Goal: Task Accomplishment & Management: Complete application form

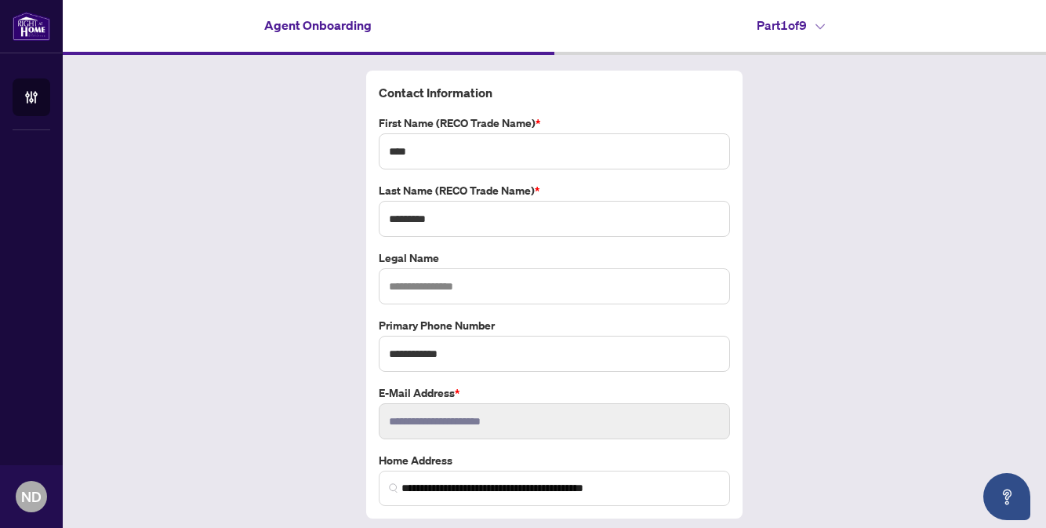
scroll to position [45, 0]
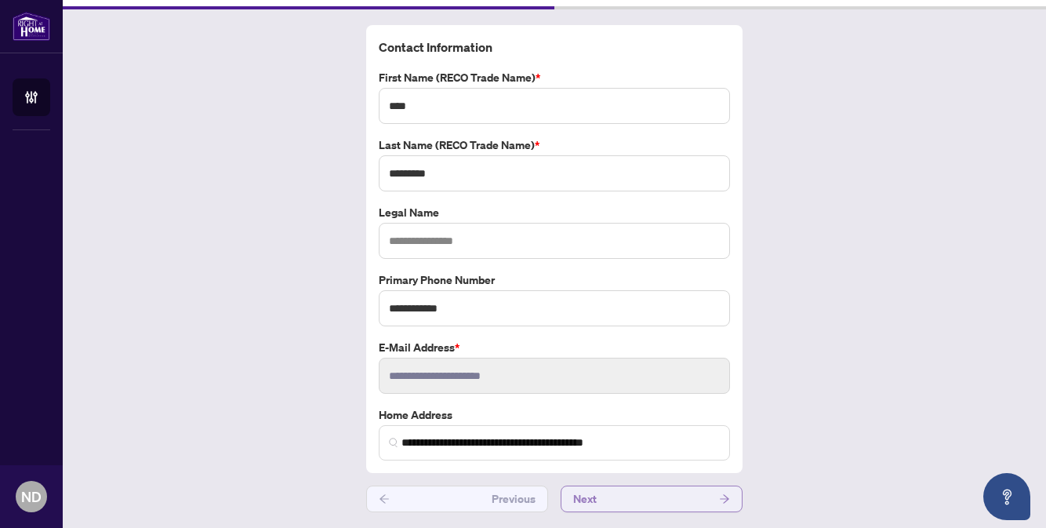
click at [684, 502] on button "Next" at bounding box center [651, 498] width 182 height 27
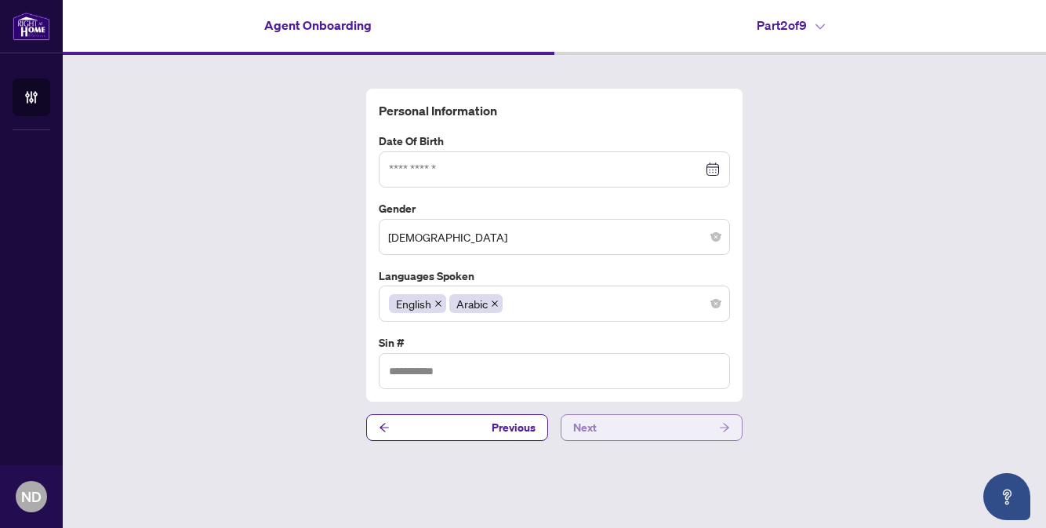
click at [676, 423] on button "Next" at bounding box center [651, 427] width 182 height 27
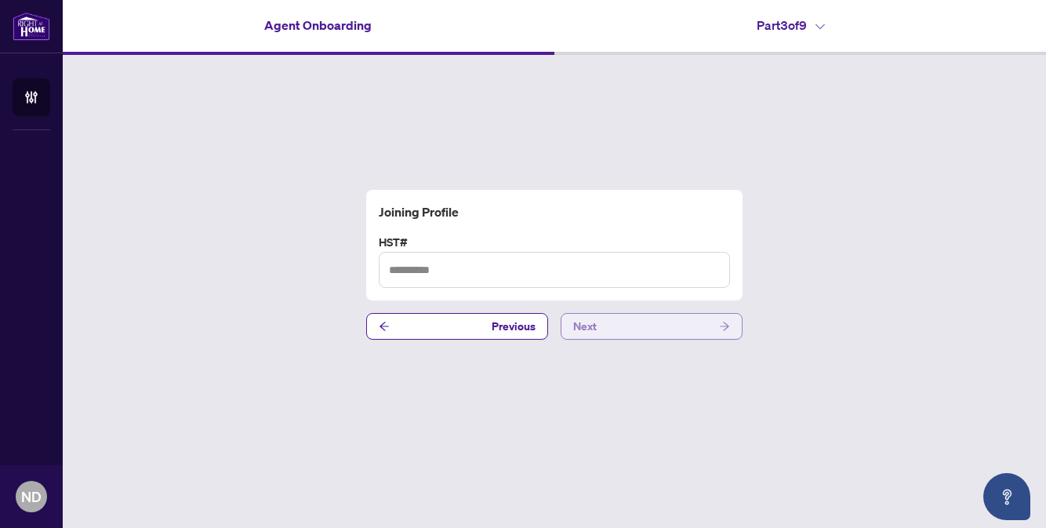
click at [667, 331] on button "Next" at bounding box center [651, 326] width 182 height 27
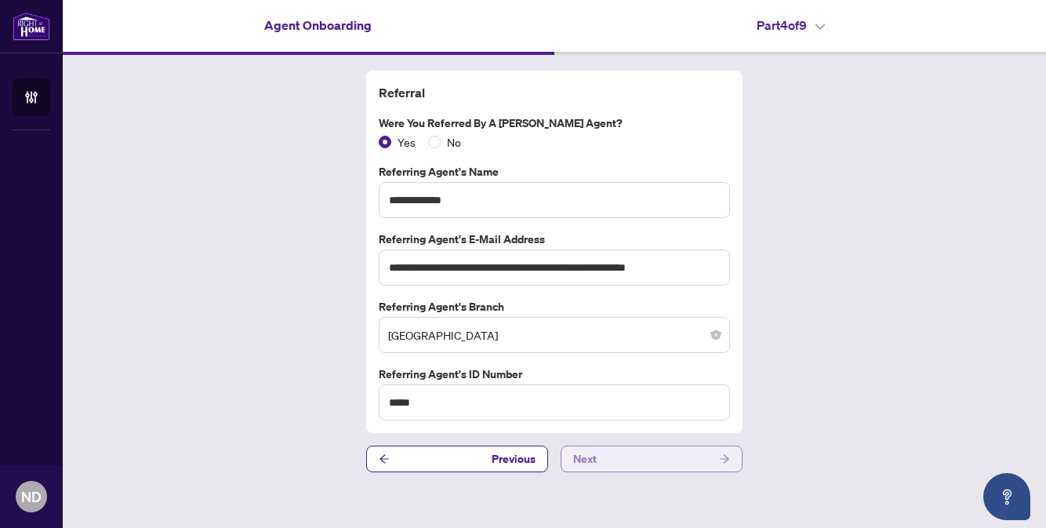
click at [666, 455] on button "Next" at bounding box center [651, 458] width 182 height 27
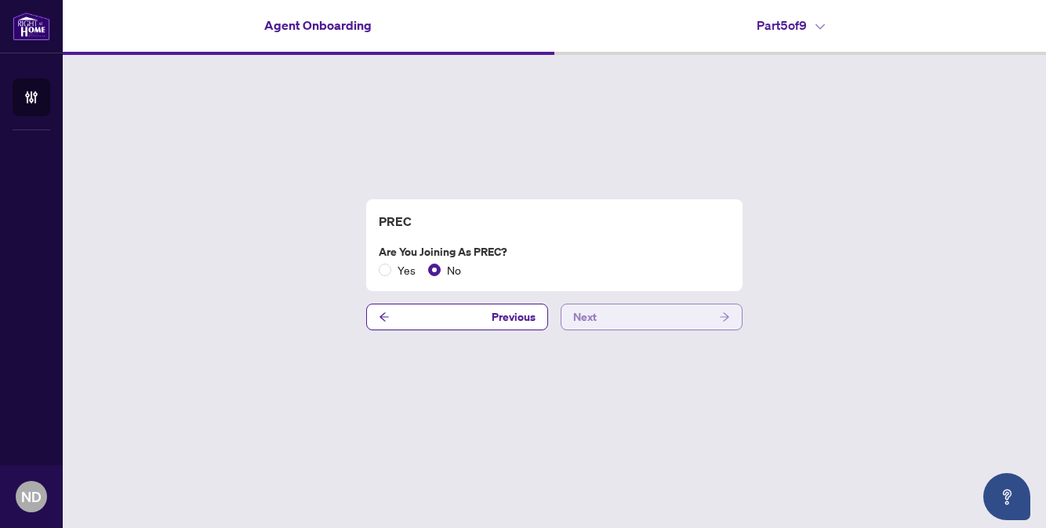
click at [647, 313] on button "Next" at bounding box center [651, 316] width 182 height 27
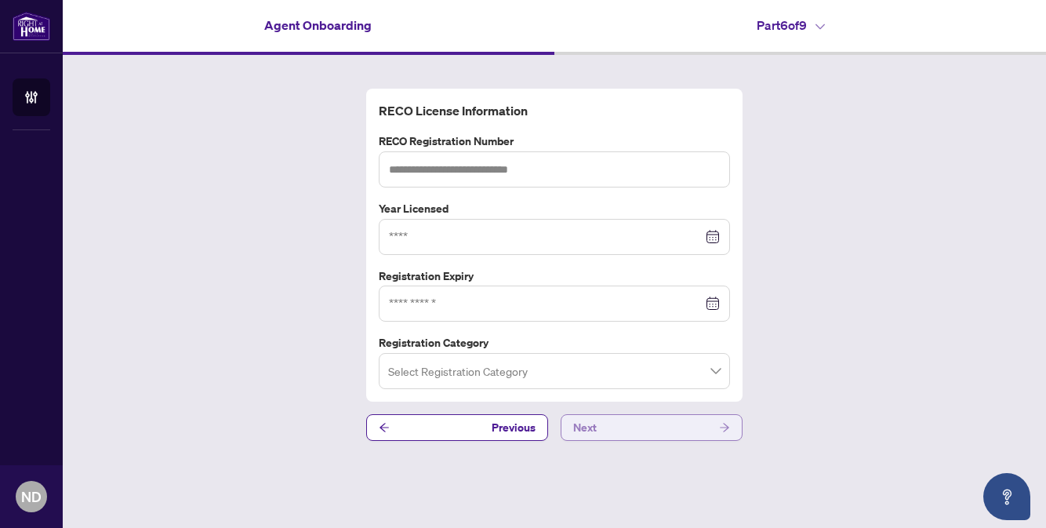
click at [644, 421] on button "Next" at bounding box center [651, 427] width 182 height 27
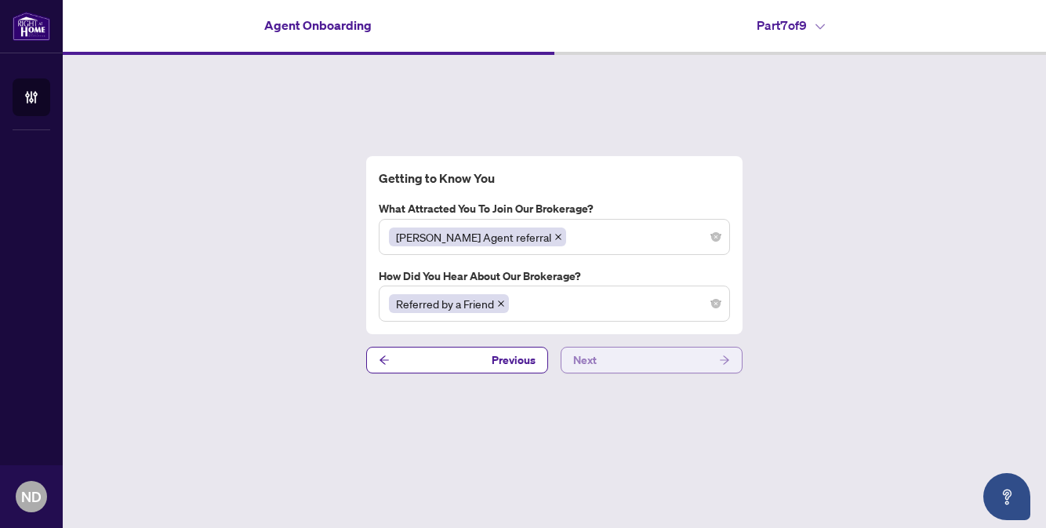
click at [641, 354] on button "Next" at bounding box center [651, 359] width 182 height 27
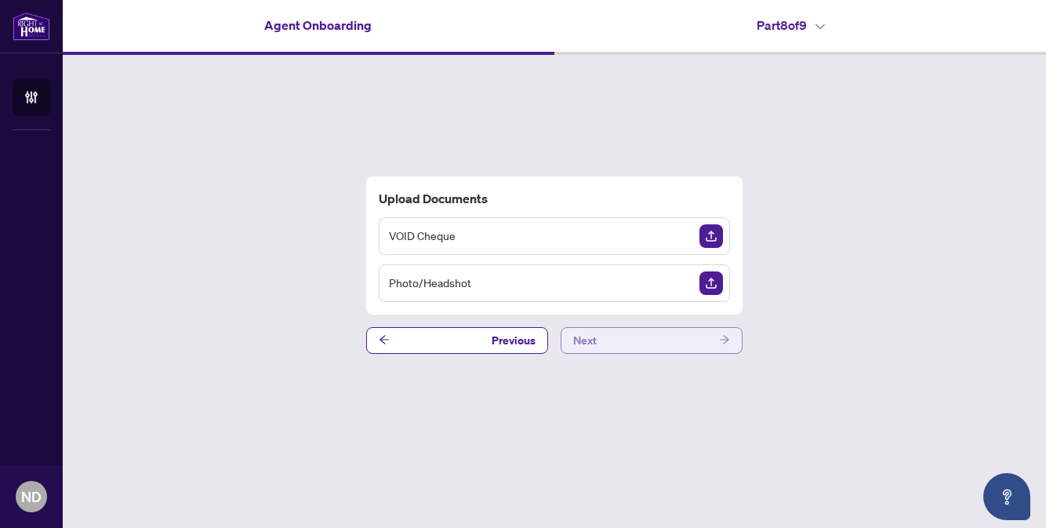
click at [638, 343] on button "Next" at bounding box center [651, 340] width 182 height 27
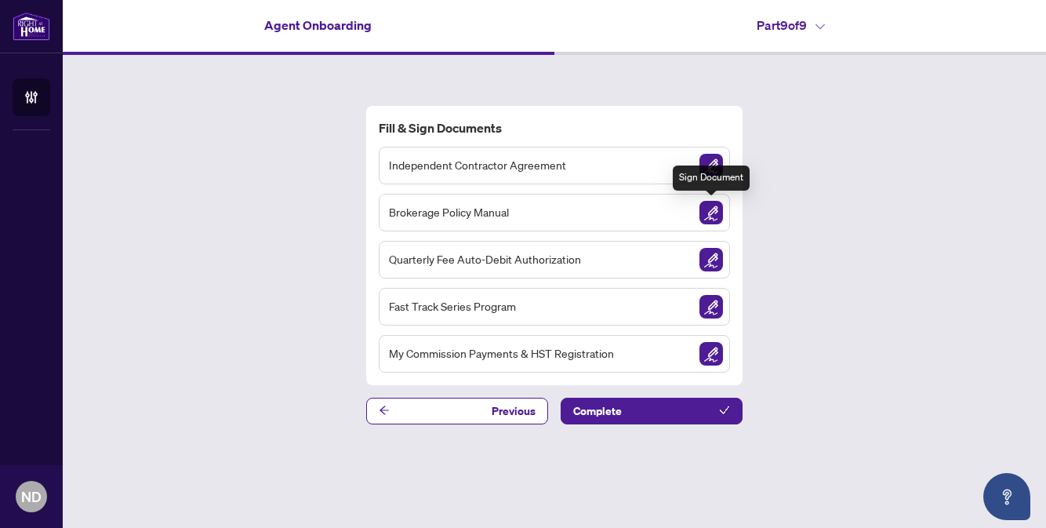
click at [712, 217] on img "Sign Document" at bounding box center [711, 213] width 24 height 24
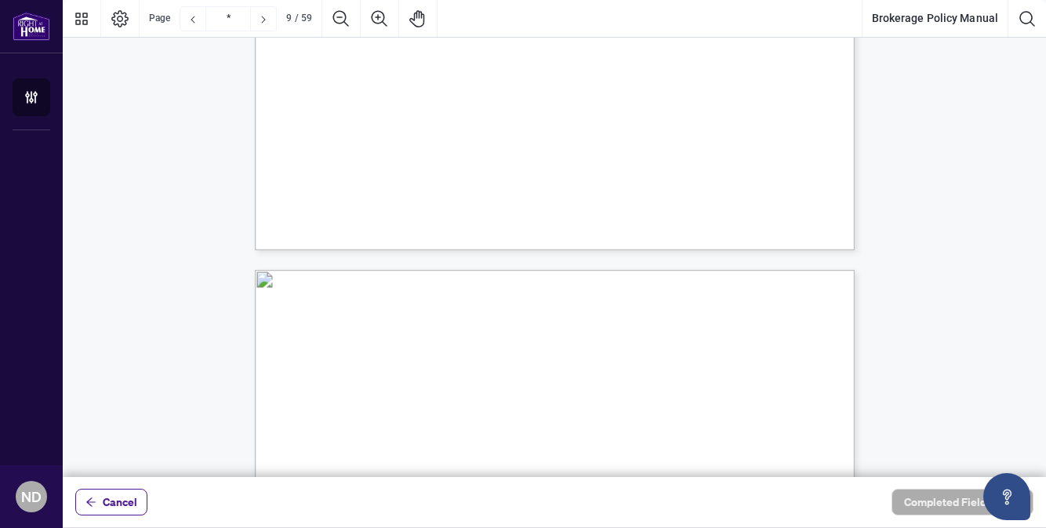
scroll to position [6152, 0]
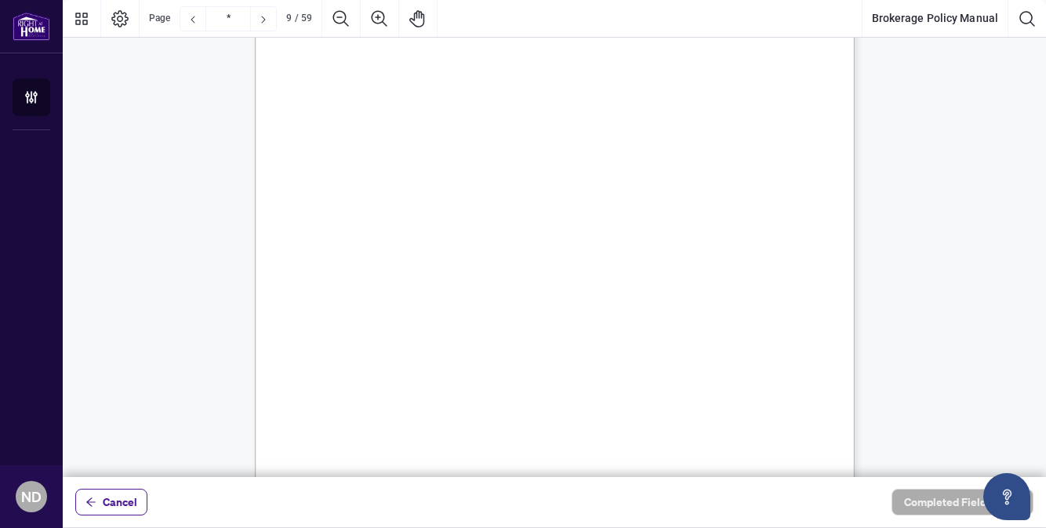
type input "**"
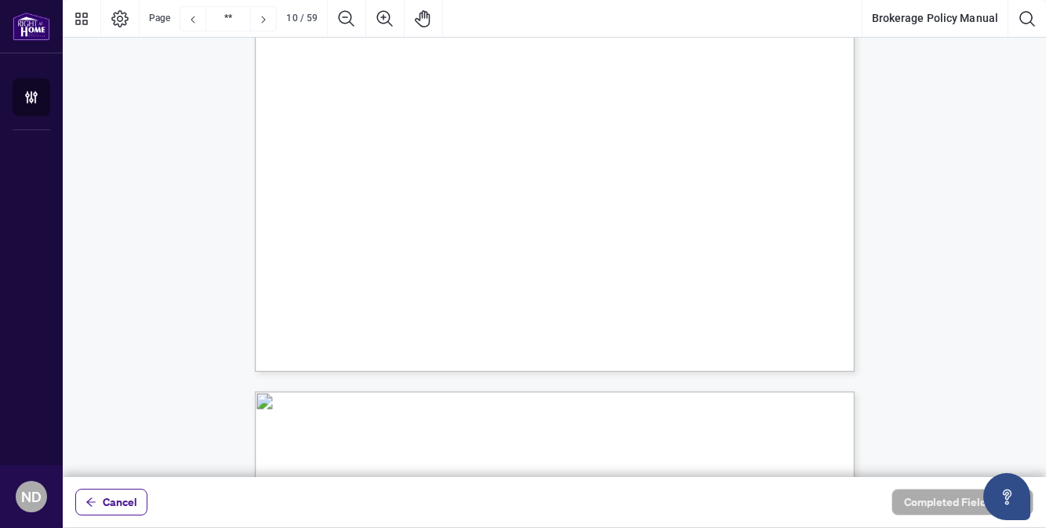
scroll to position [7644, 0]
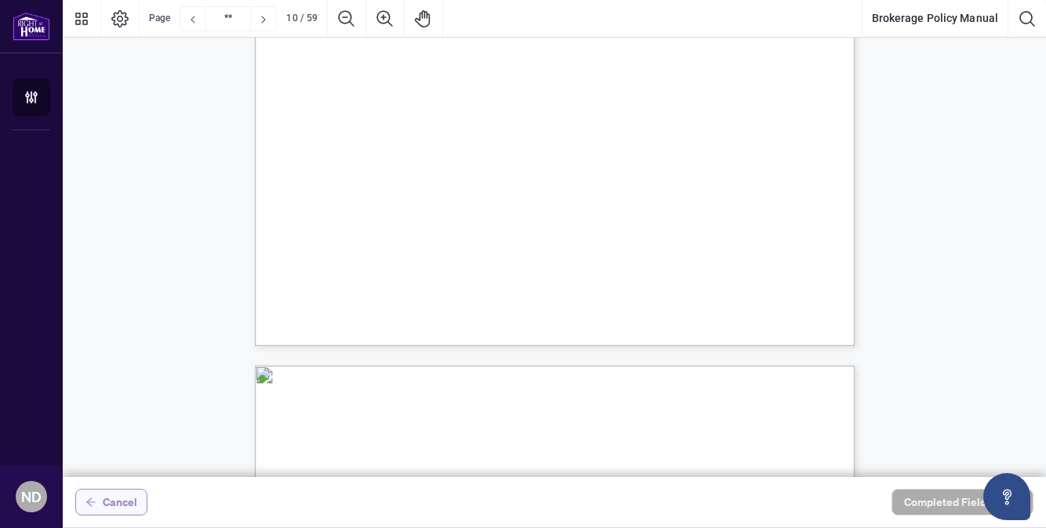
click at [121, 509] on span "Cancel" at bounding box center [120, 501] width 34 height 25
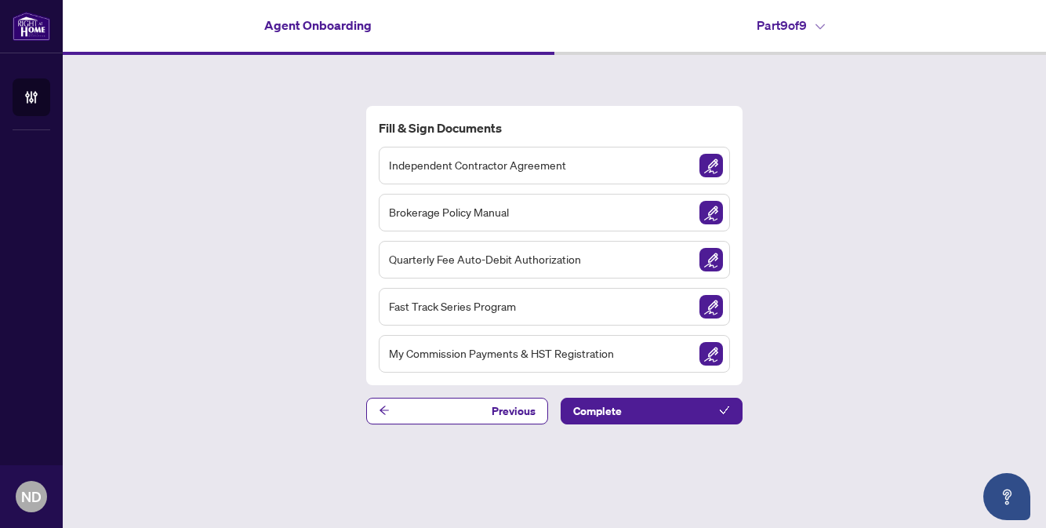
click at [705, 161] on img "Sign Document" at bounding box center [711, 166] width 24 height 24
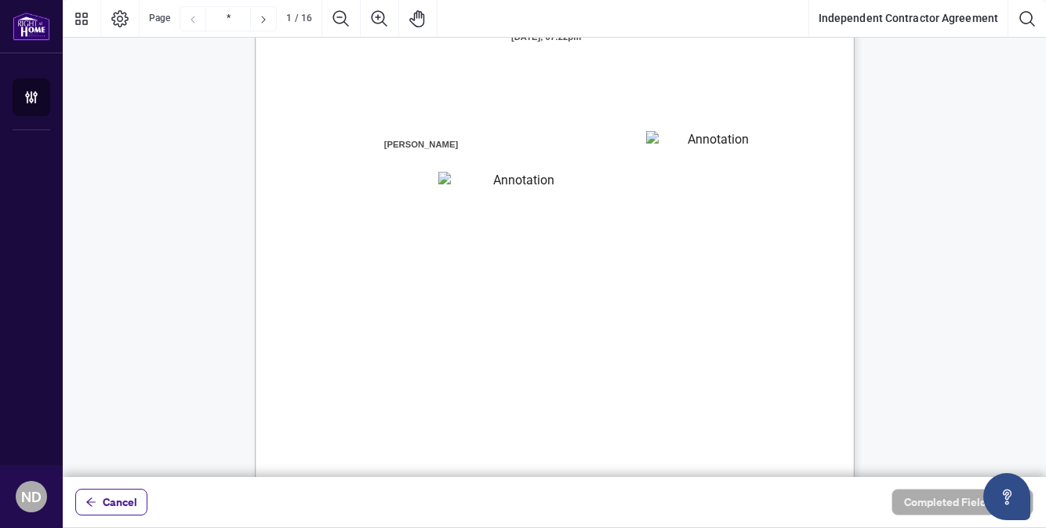
scroll to position [157, 0]
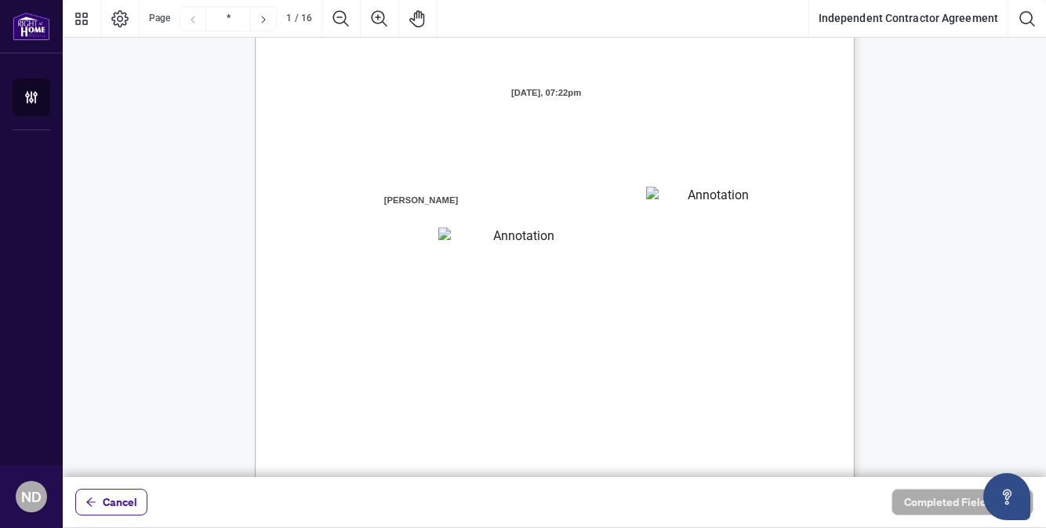
click at [734, 194] on textarea "01JXFR56RBW9B4NE74B50HY96A" at bounding box center [711, 199] width 130 height 24
click at [694, 198] on textarea "01JXFR56RBW9B4NE74B50HY96A" at bounding box center [711, 199] width 131 height 24
click at [671, 199] on textarea "01JXFR56RBW9B4NE74B50HY96A" at bounding box center [711, 199] width 131 height 24
click at [666, 204] on textarea "01JXFR56RBW9B4NE74B50HY96A" at bounding box center [711, 199] width 131 height 24
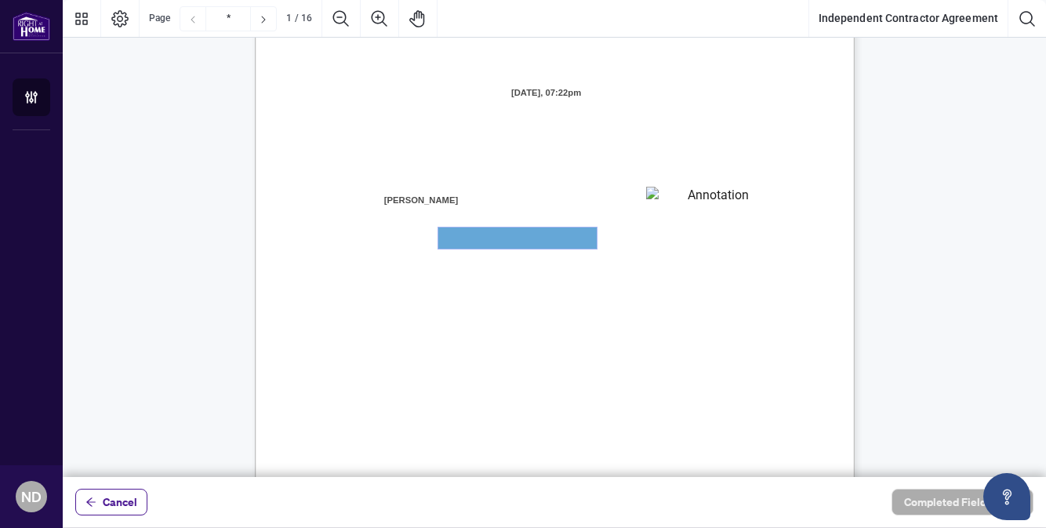
click at [520, 246] on textarea "01JXFR5G7WY784SRRAXFKCWCJR" at bounding box center [517, 237] width 158 height 21
click at [515, 242] on textarea "01JXFR5G7WY784SRRAXFKCWCJR" at bounding box center [517, 237] width 158 height 21
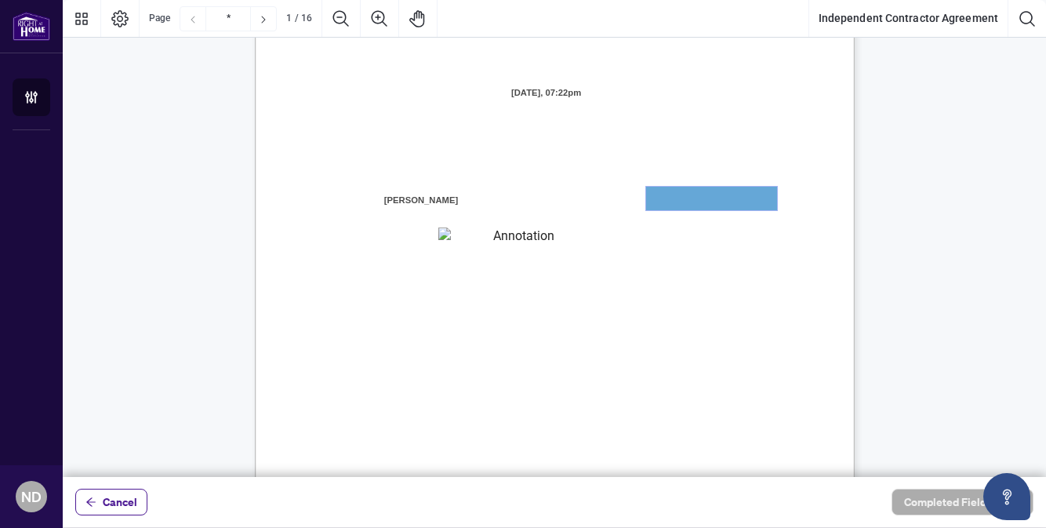
click at [687, 192] on textarea "01JXFR56RBW9B4NE74B50HY96A" at bounding box center [711, 199] width 131 height 24
click at [672, 203] on textarea "01JXFR56RBW9B4NE74B50HY96A" at bounding box center [711, 199] width 131 height 24
click at [508, 230] on textarea "01JXFR5G7WY784SRRAXFKCWCJR" at bounding box center [517, 237] width 158 height 21
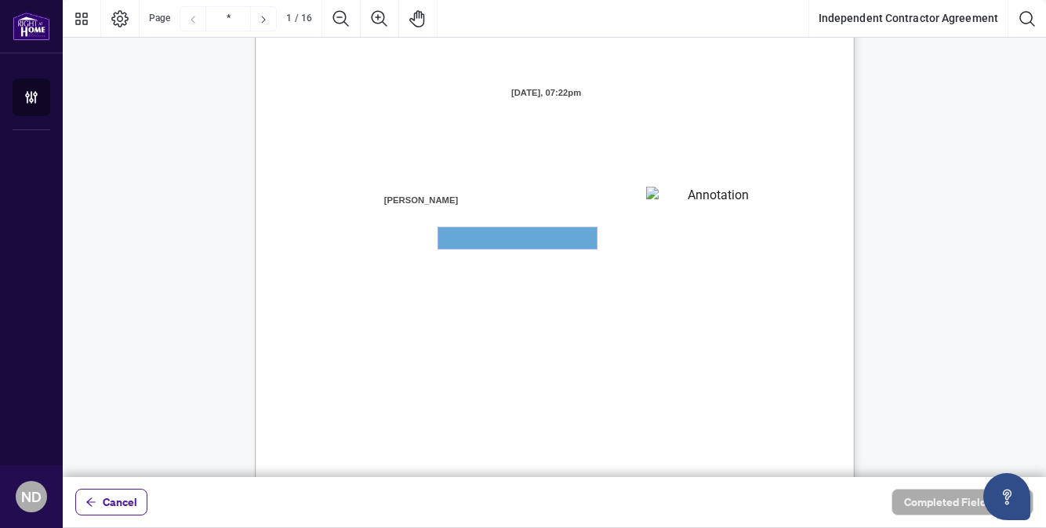
click at [506, 239] on textarea "01JXFR5G7WY784SRRAXFKCWCJR" at bounding box center [517, 237] width 158 height 21
click at [132, 498] on span "Cancel" at bounding box center [120, 501] width 34 height 25
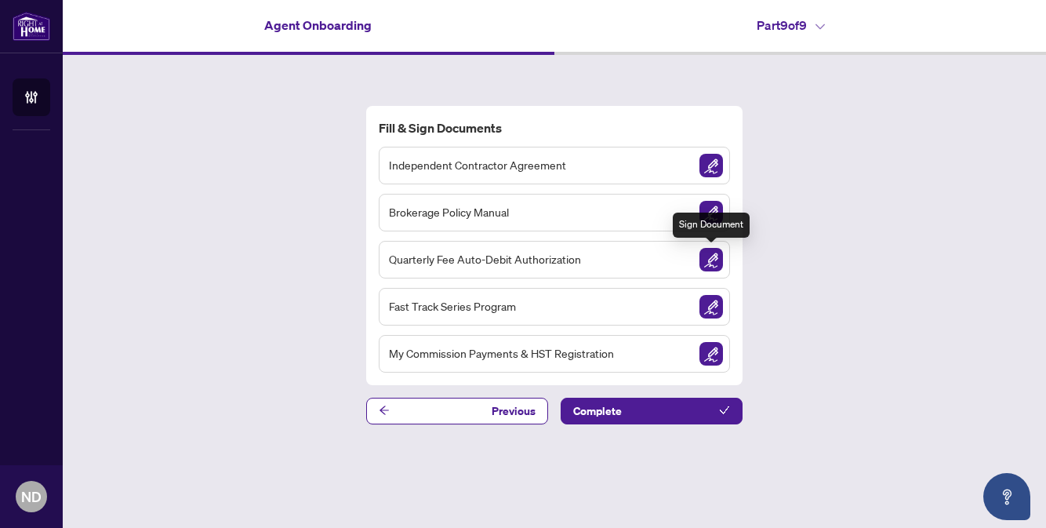
click at [709, 266] on img "Sign Document" at bounding box center [711, 260] width 24 height 24
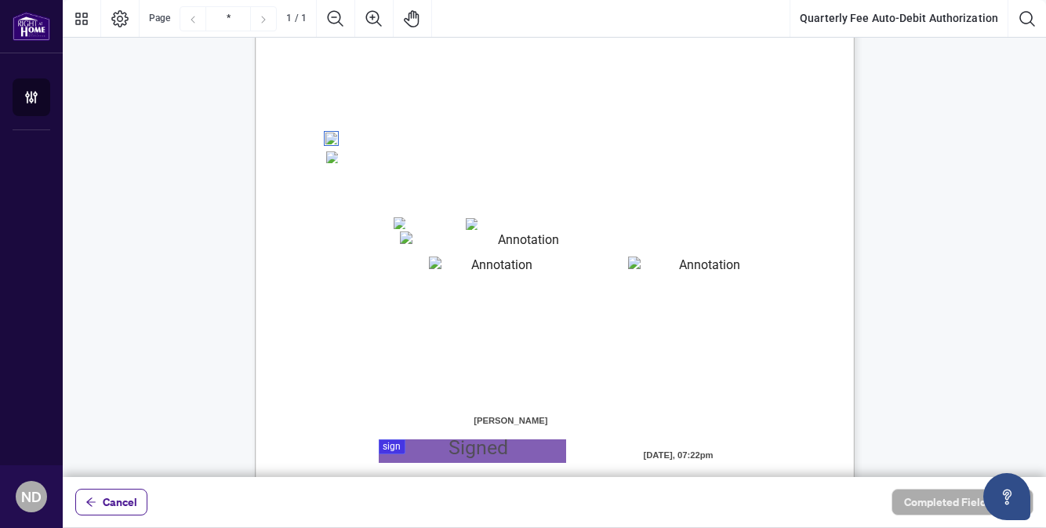
scroll to position [368, 0]
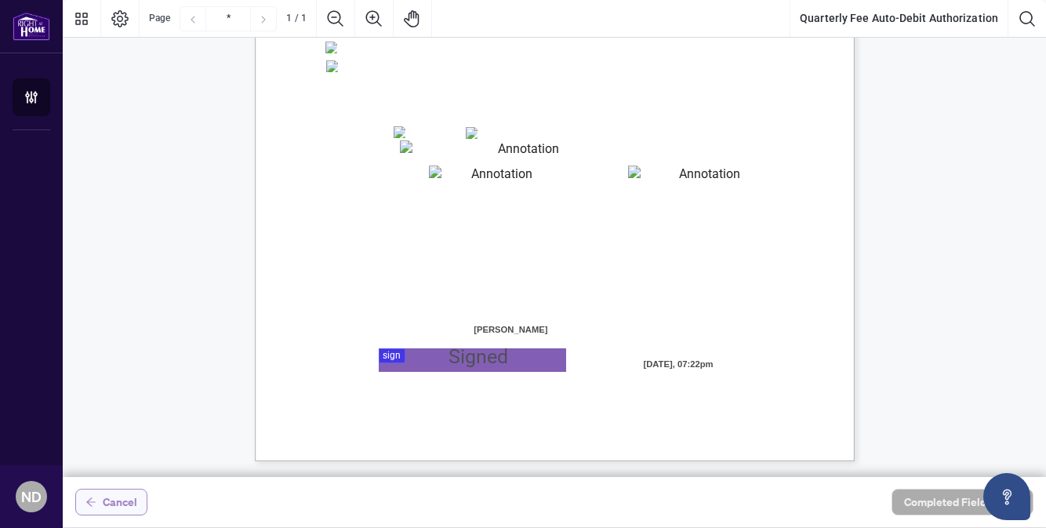
click at [112, 508] on span "Cancel" at bounding box center [120, 501] width 34 height 25
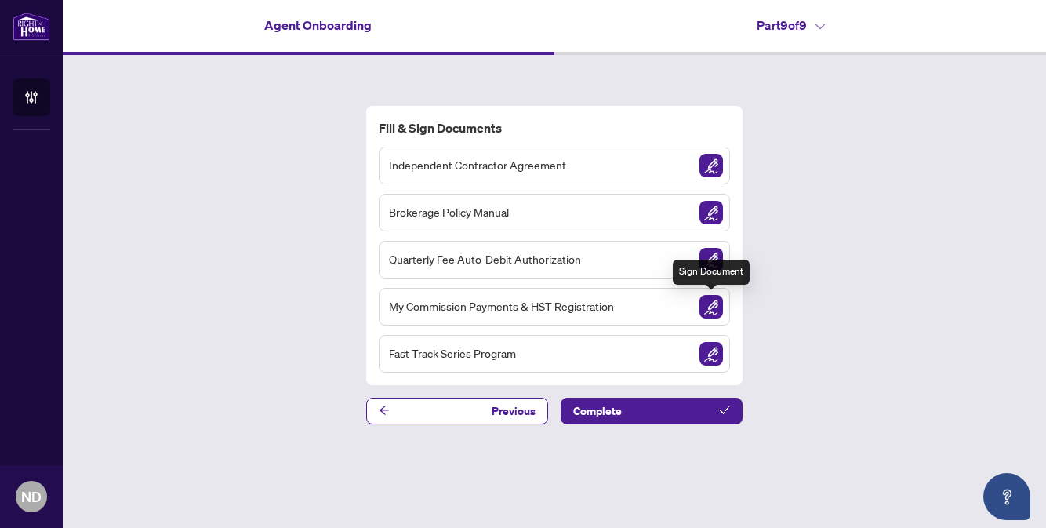
click at [708, 309] on img "Sign Document" at bounding box center [711, 307] width 24 height 24
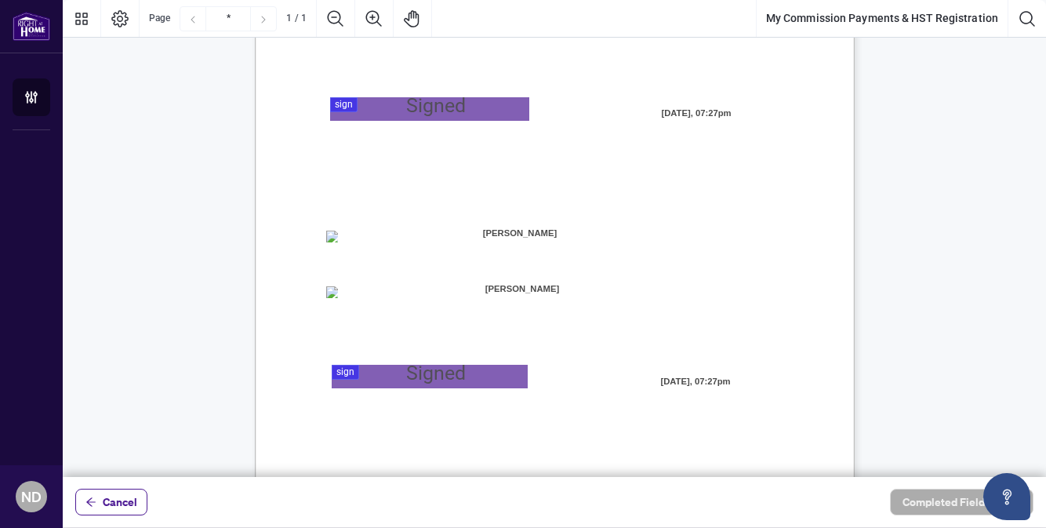
scroll to position [346, 0]
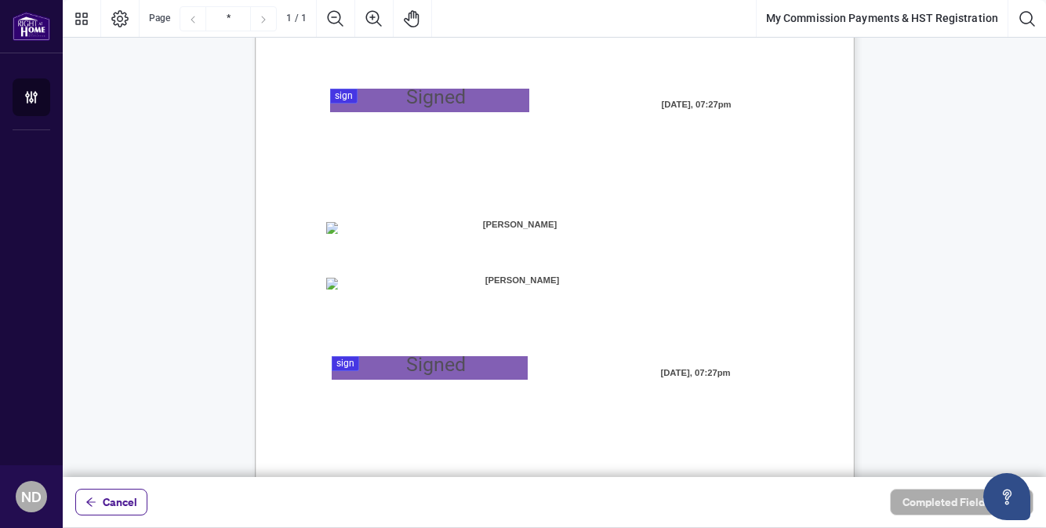
click at [363, 291] on span "Manual Cheque:" at bounding box center [373, 284] width 61 height 14
click at [107, 508] on span "Cancel" at bounding box center [120, 501] width 34 height 25
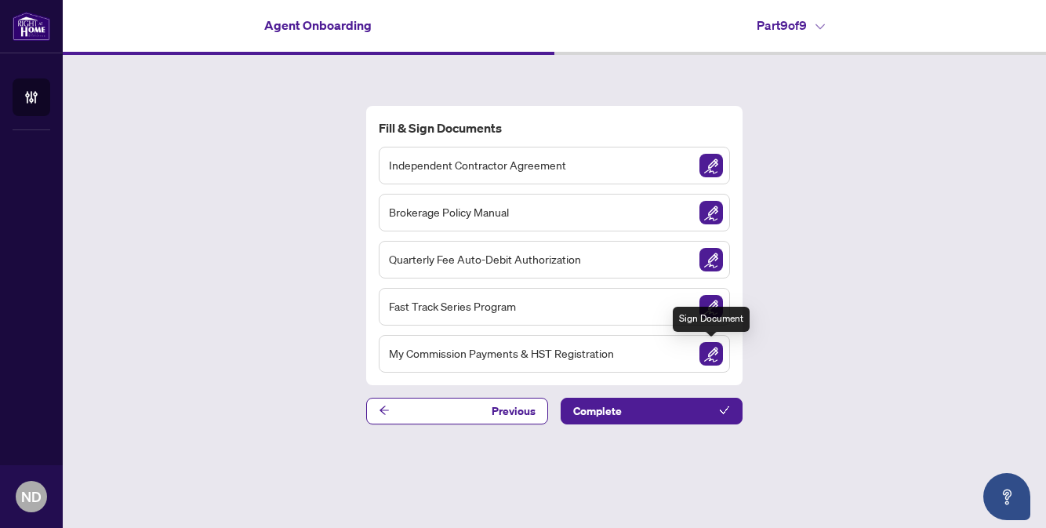
click at [705, 354] on img "Sign Document" at bounding box center [711, 354] width 24 height 24
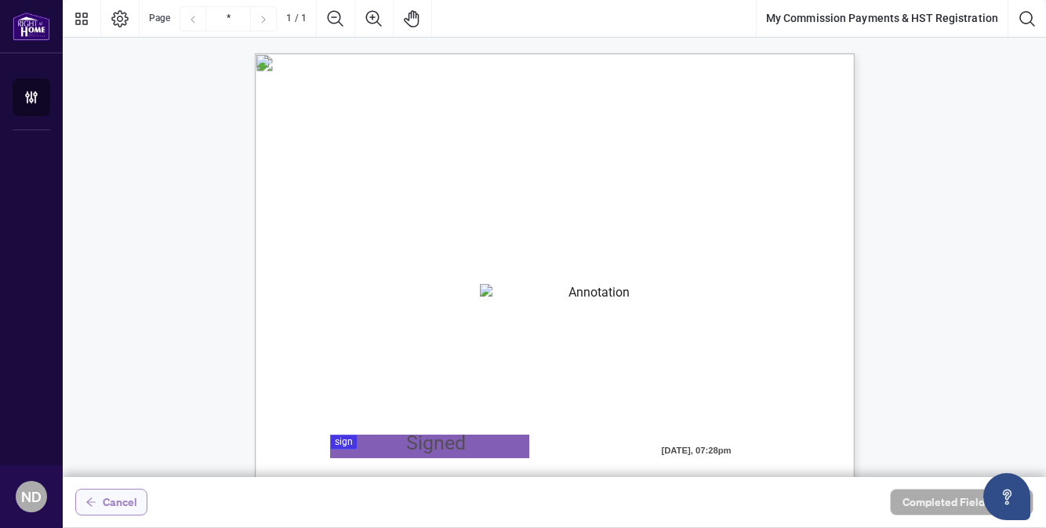
click at [121, 509] on span "Cancel" at bounding box center [120, 501] width 34 height 25
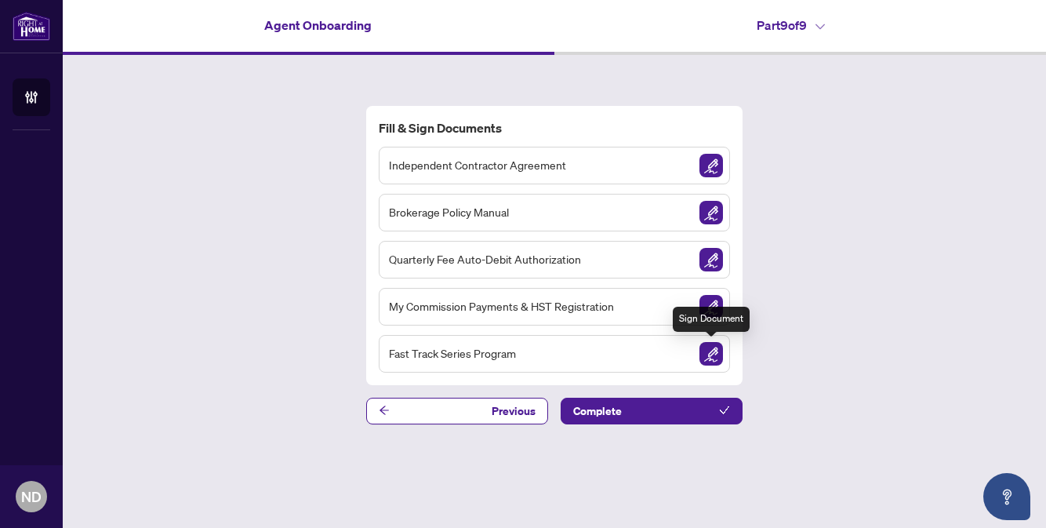
click at [712, 360] on img "Sign Document" at bounding box center [711, 354] width 24 height 24
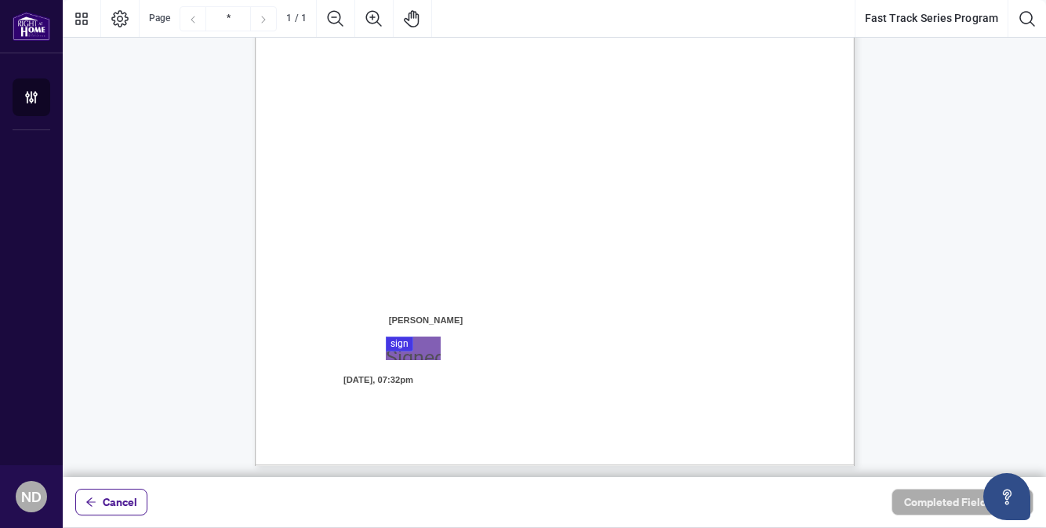
scroll to position [367, 0]
